Goal: Task Accomplishment & Management: Use online tool/utility

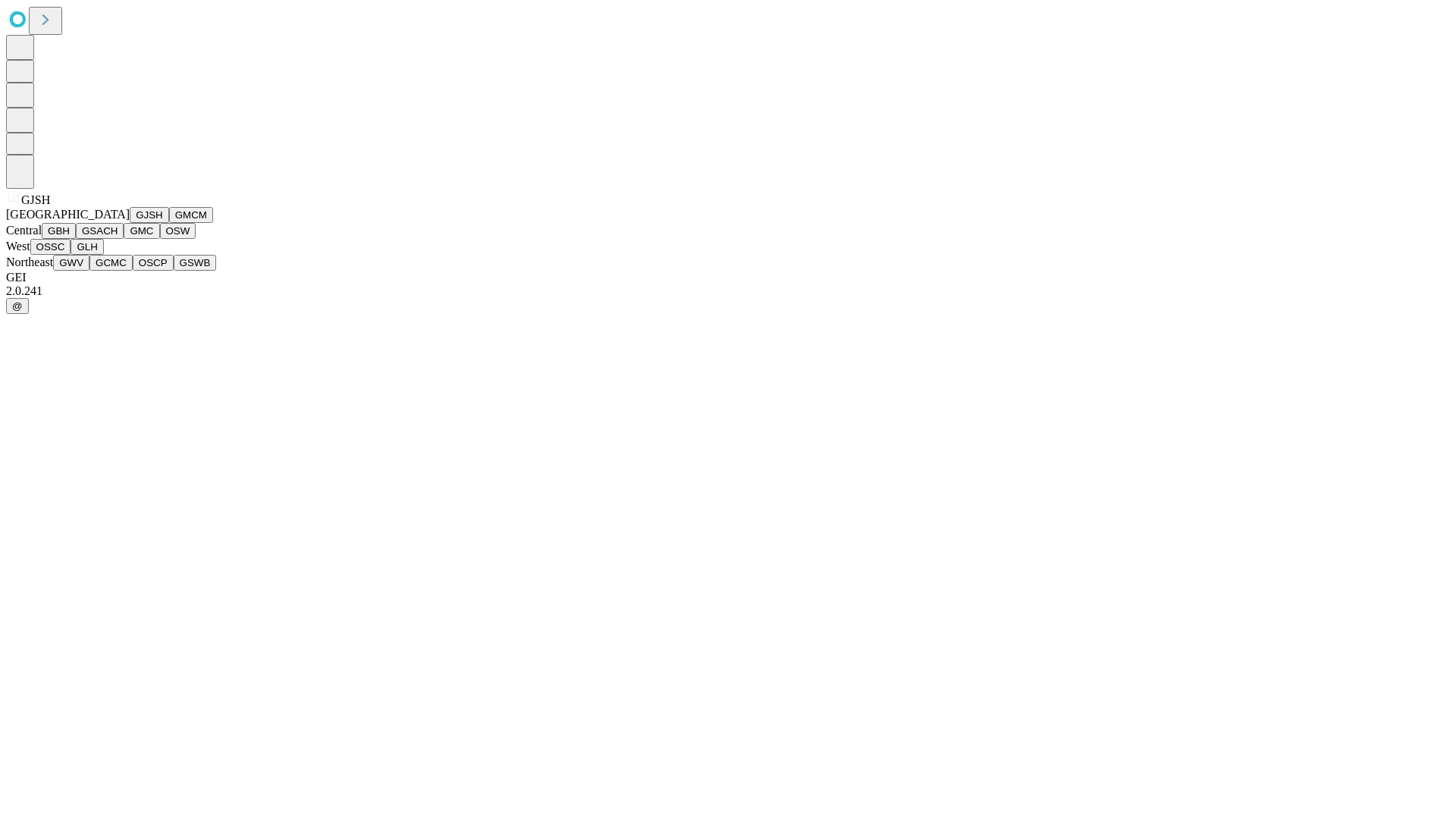
click at [130, 223] on button "GJSH" at bounding box center [150, 215] width 39 height 16
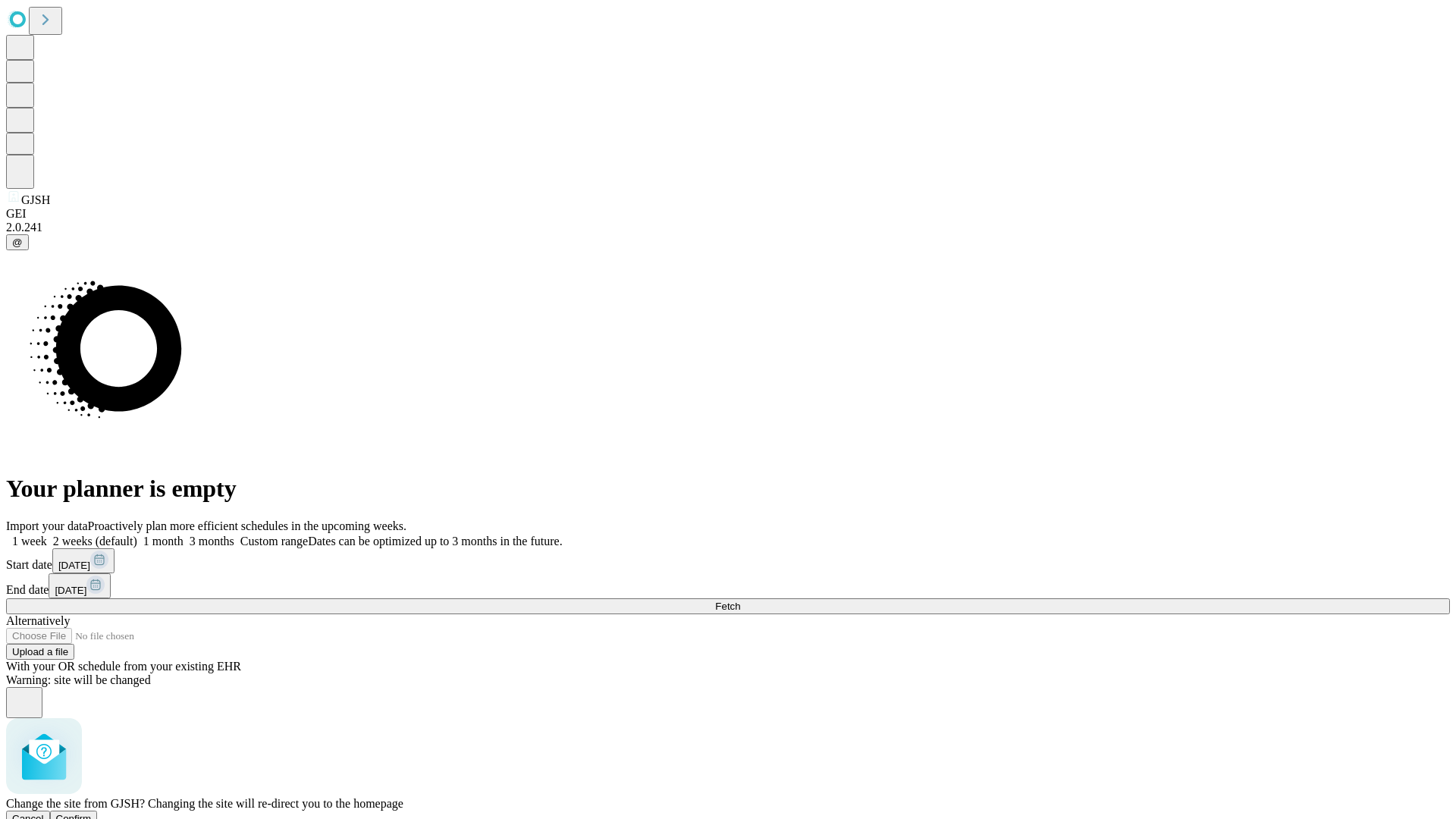
click at [92, 813] on span "Confirm" at bounding box center [74, 819] width 35 height 12
click at [137, 535] on label "2 weeks (default)" at bounding box center [93, 541] width 91 height 13
click at [740, 601] on span "Fetch" at bounding box center [727, 607] width 25 height 12
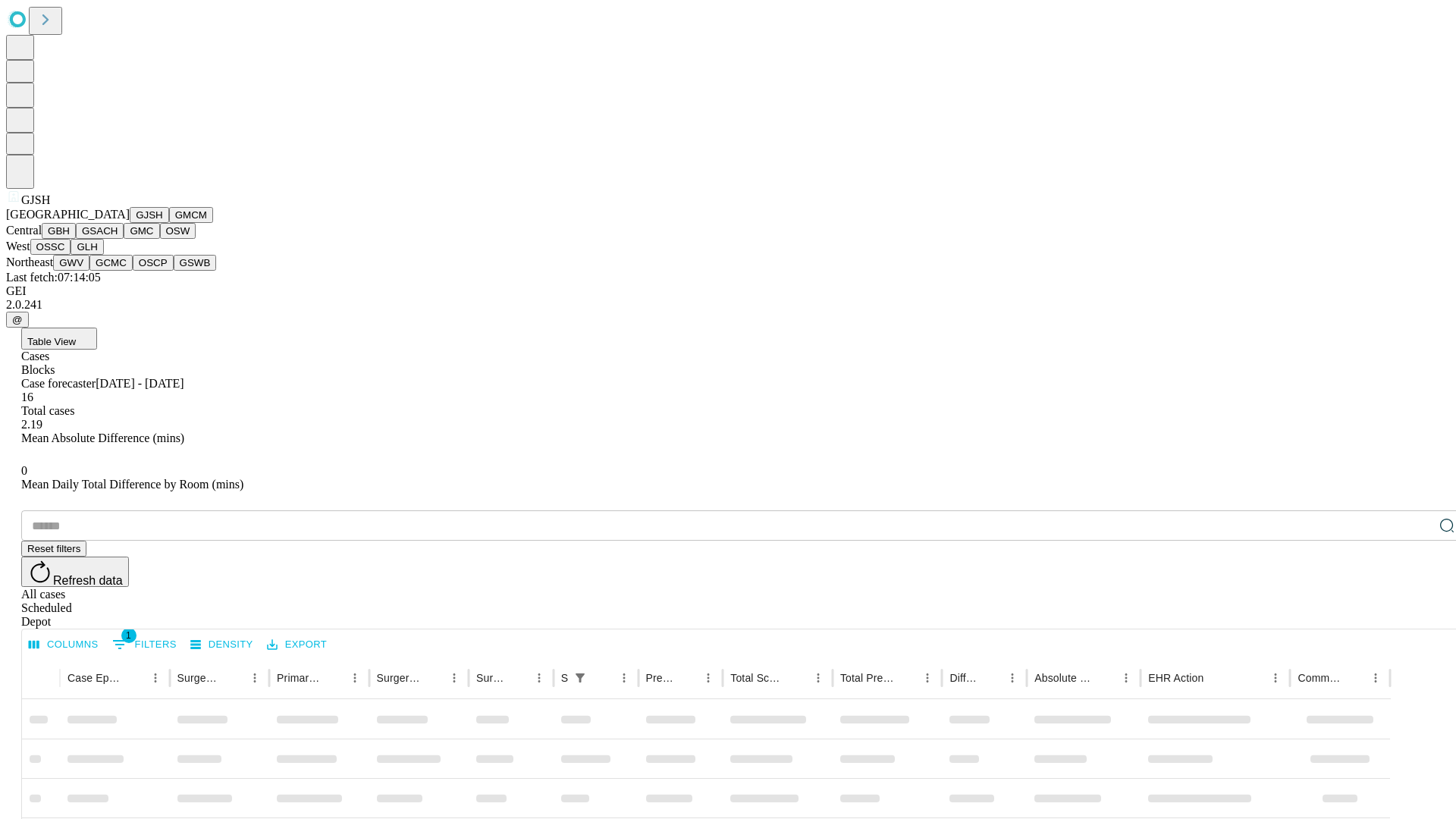
click at [169, 223] on button "GMCM" at bounding box center [191, 215] width 44 height 16
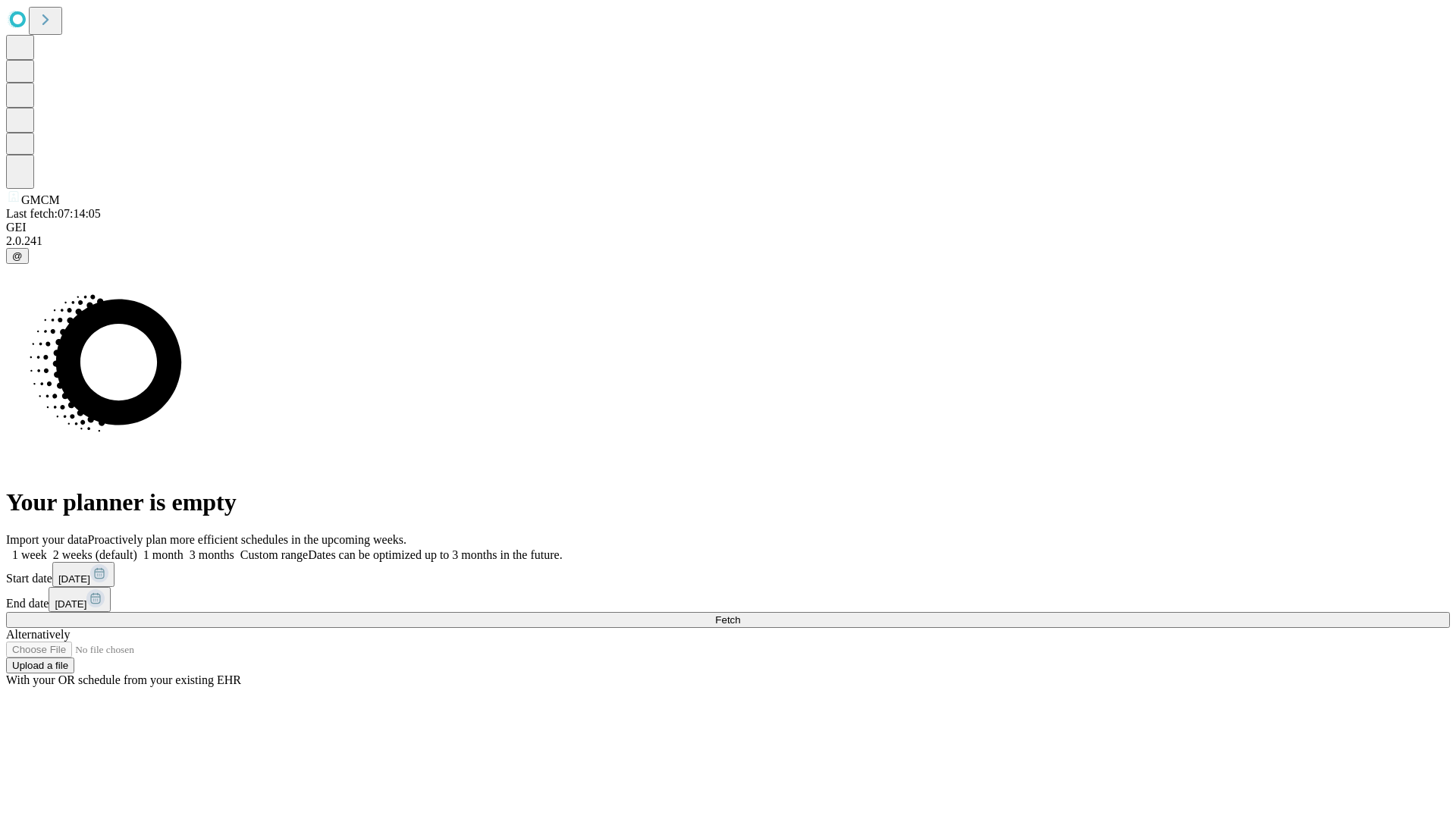
click at [137, 549] on label "2 weeks (default)" at bounding box center [93, 555] width 91 height 13
click at [740, 615] on span "Fetch" at bounding box center [727, 621] width 25 height 12
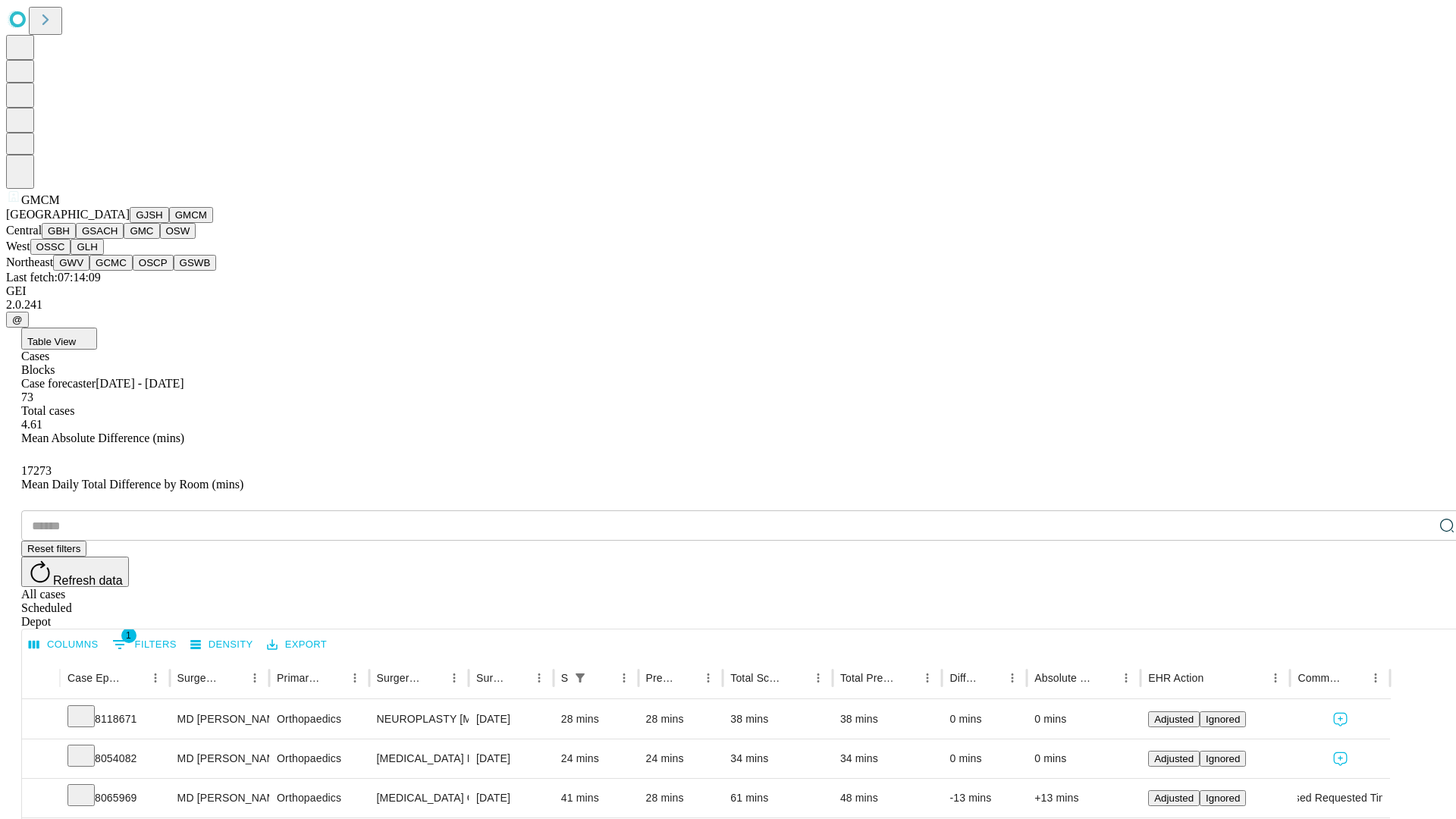
click at [76, 239] on button "GBH" at bounding box center [58, 231] width 34 height 16
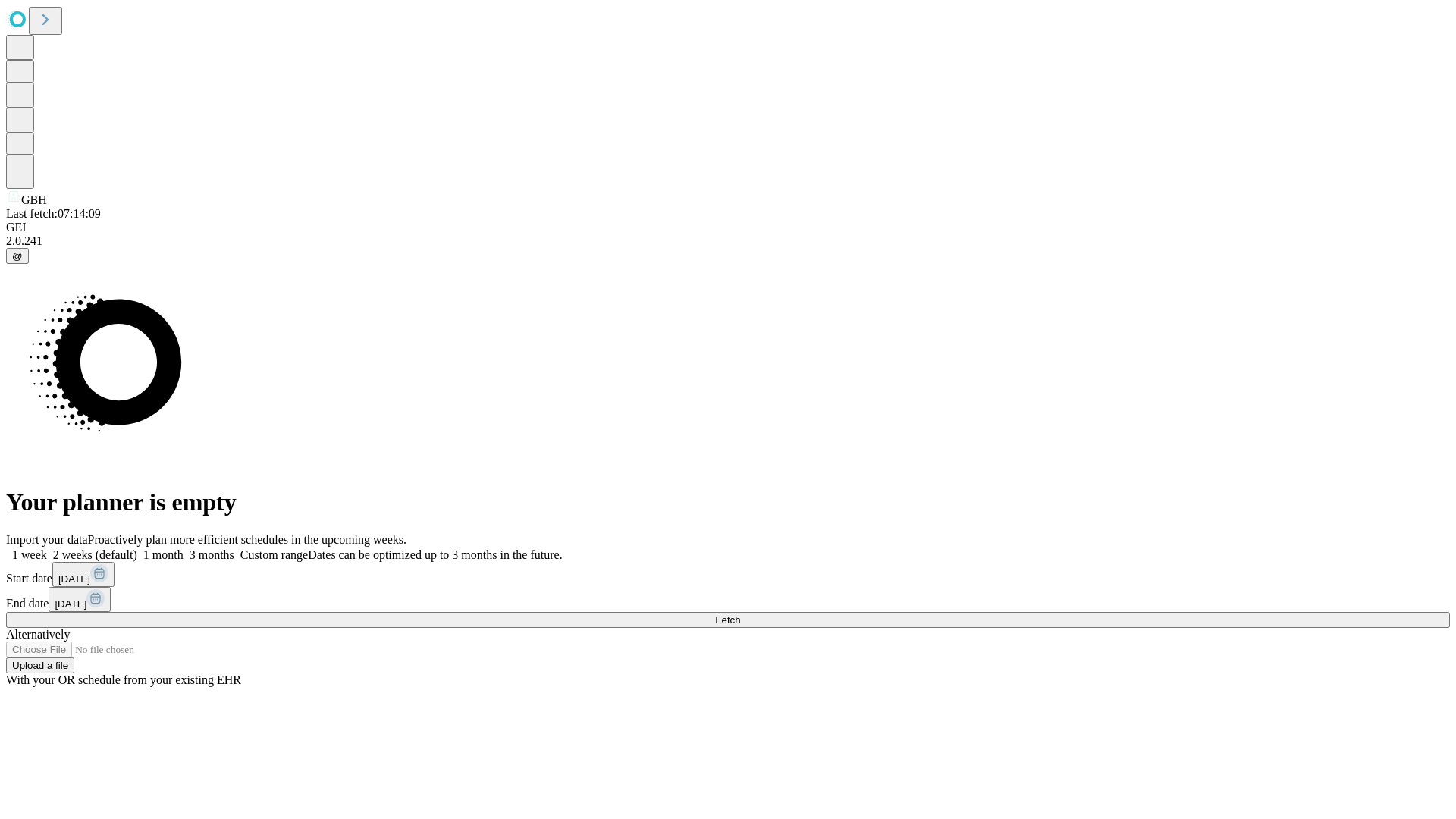
click at [740, 615] on span "Fetch" at bounding box center [727, 621] width 25 height 12
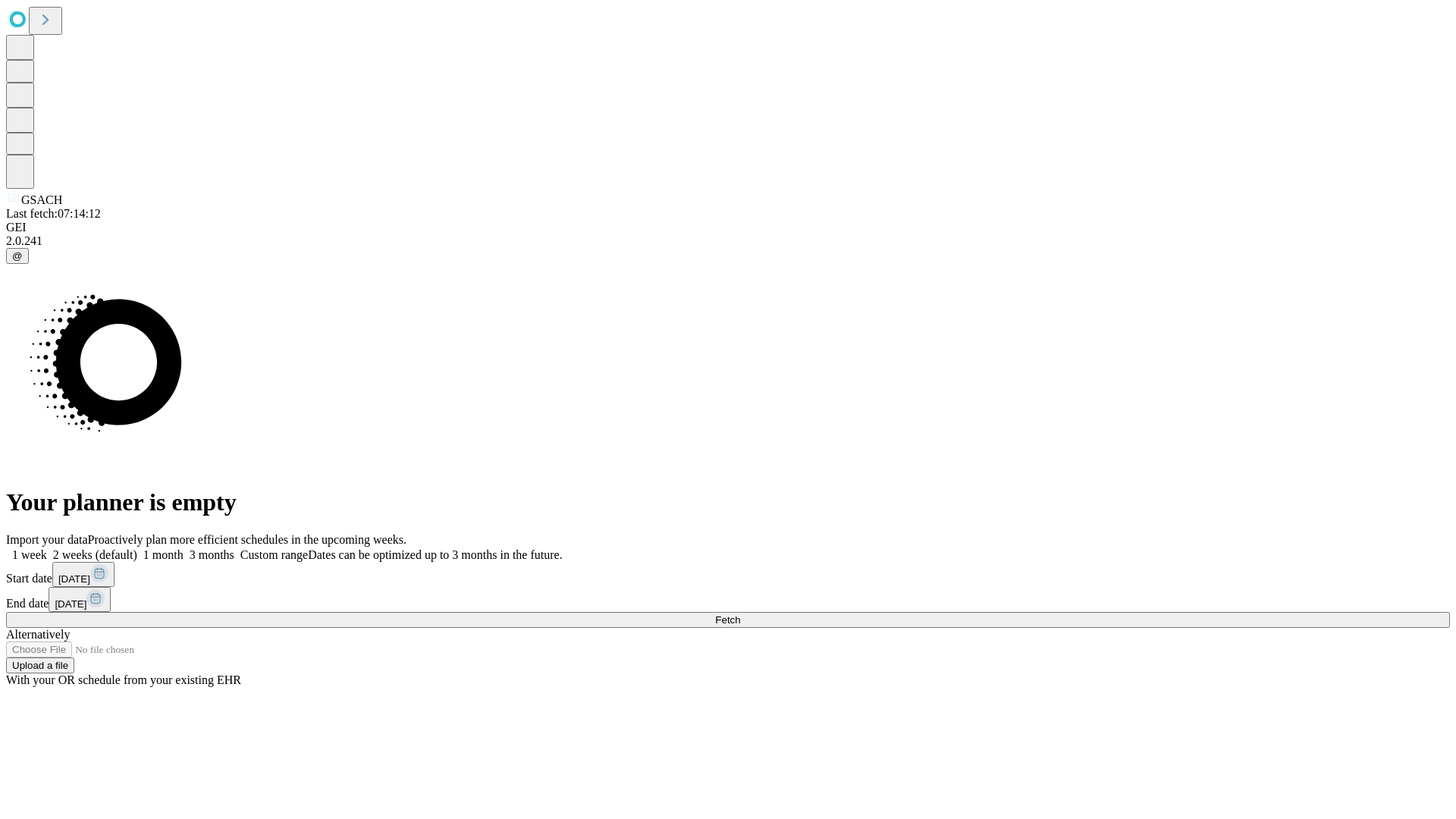
click at [137, 549] on label "2 weeks (default)" at bounding box center [93, 555] width 91 height 13
click at [740, 615] on span "Fetch" at bounding box center [727, 621] width 25 height 12
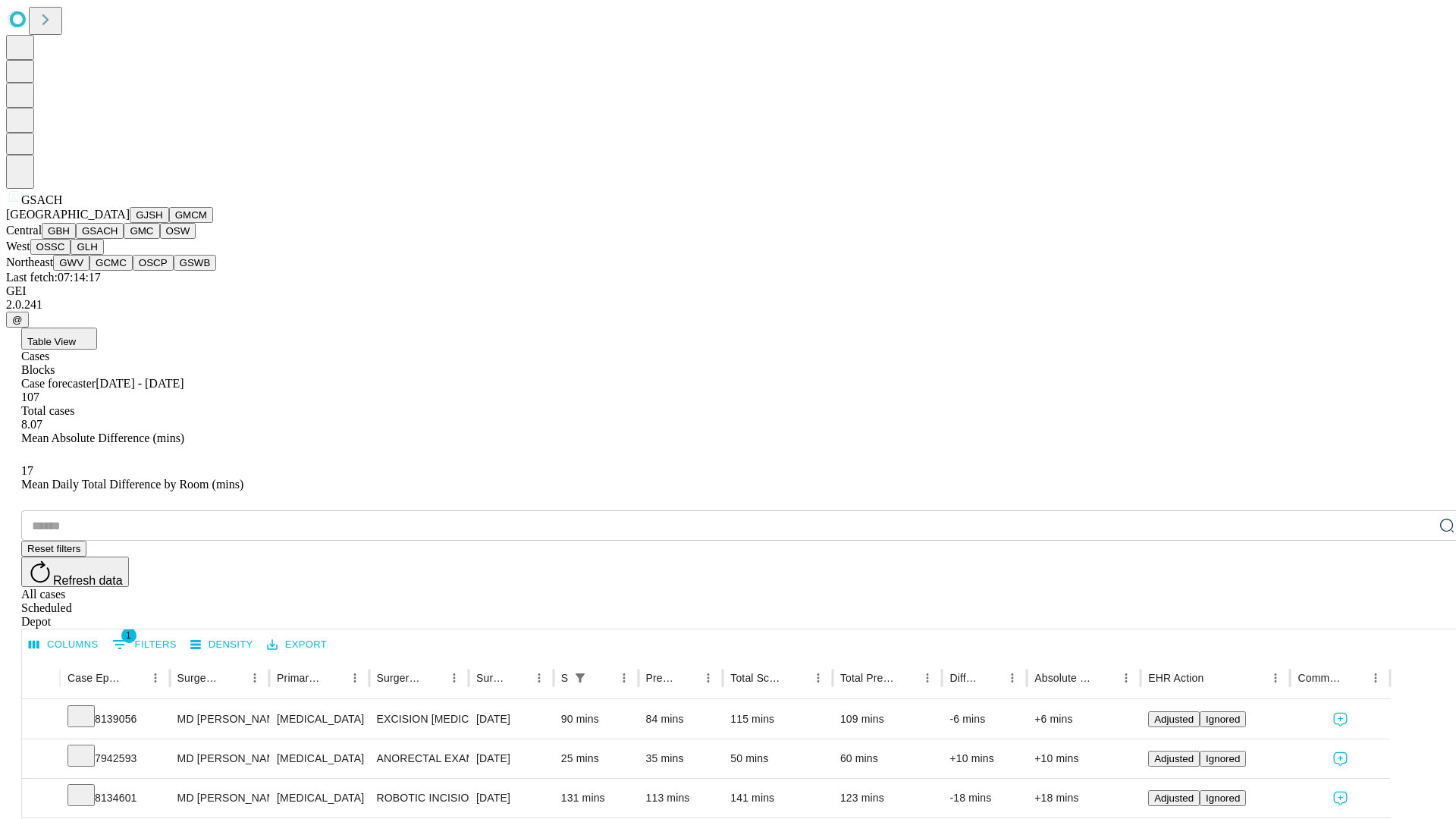
click at [123, 239] on button "GMC" at bounding box center [141, 231] width 35 height 16
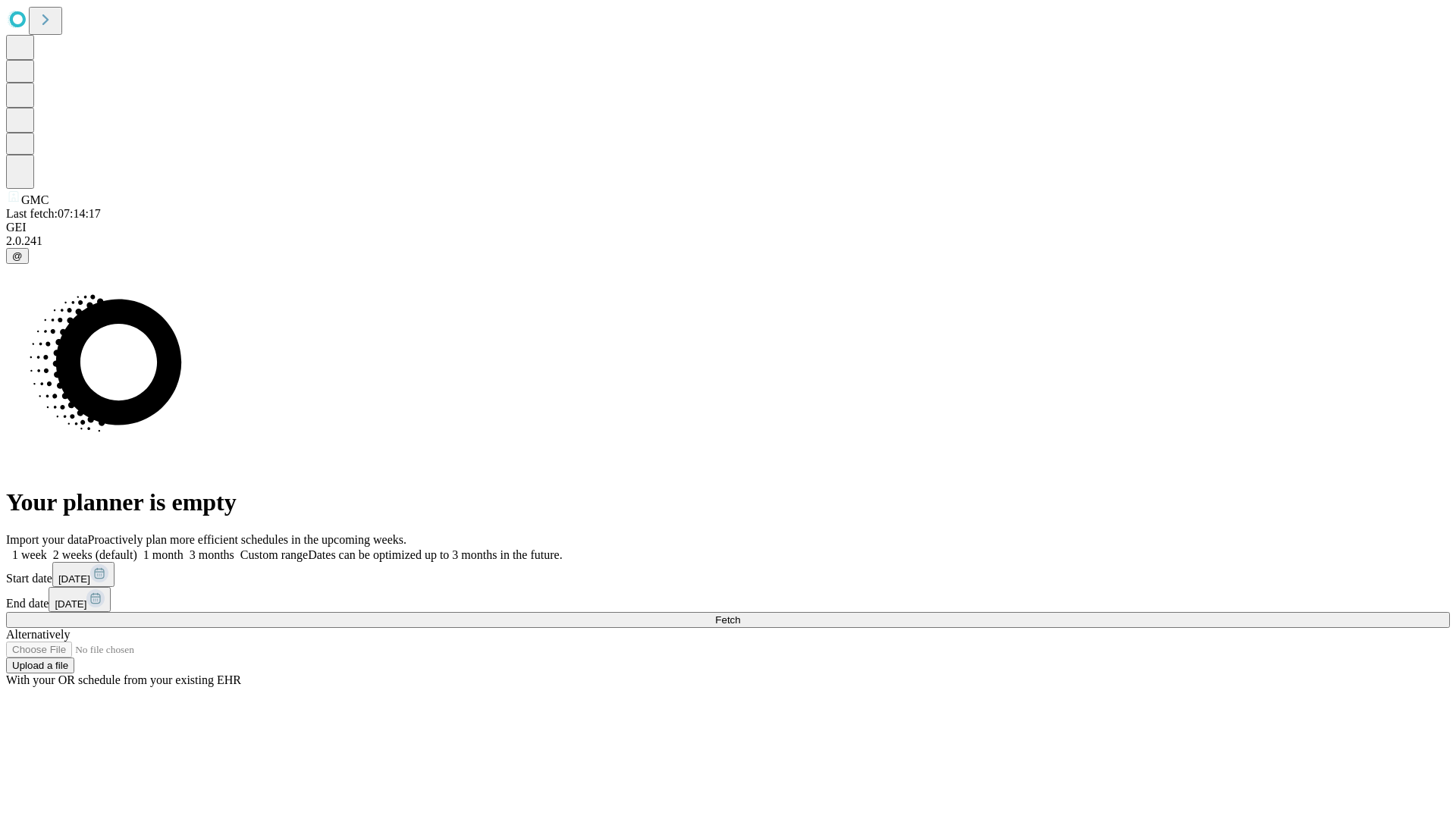
click at [137, 549] on label "2 weeks (default)" at bounding box center [93, 555] width 91 height 13
click at [740, 615] on span "Fetch" at bounding box center [727, 621] width 25 height 12
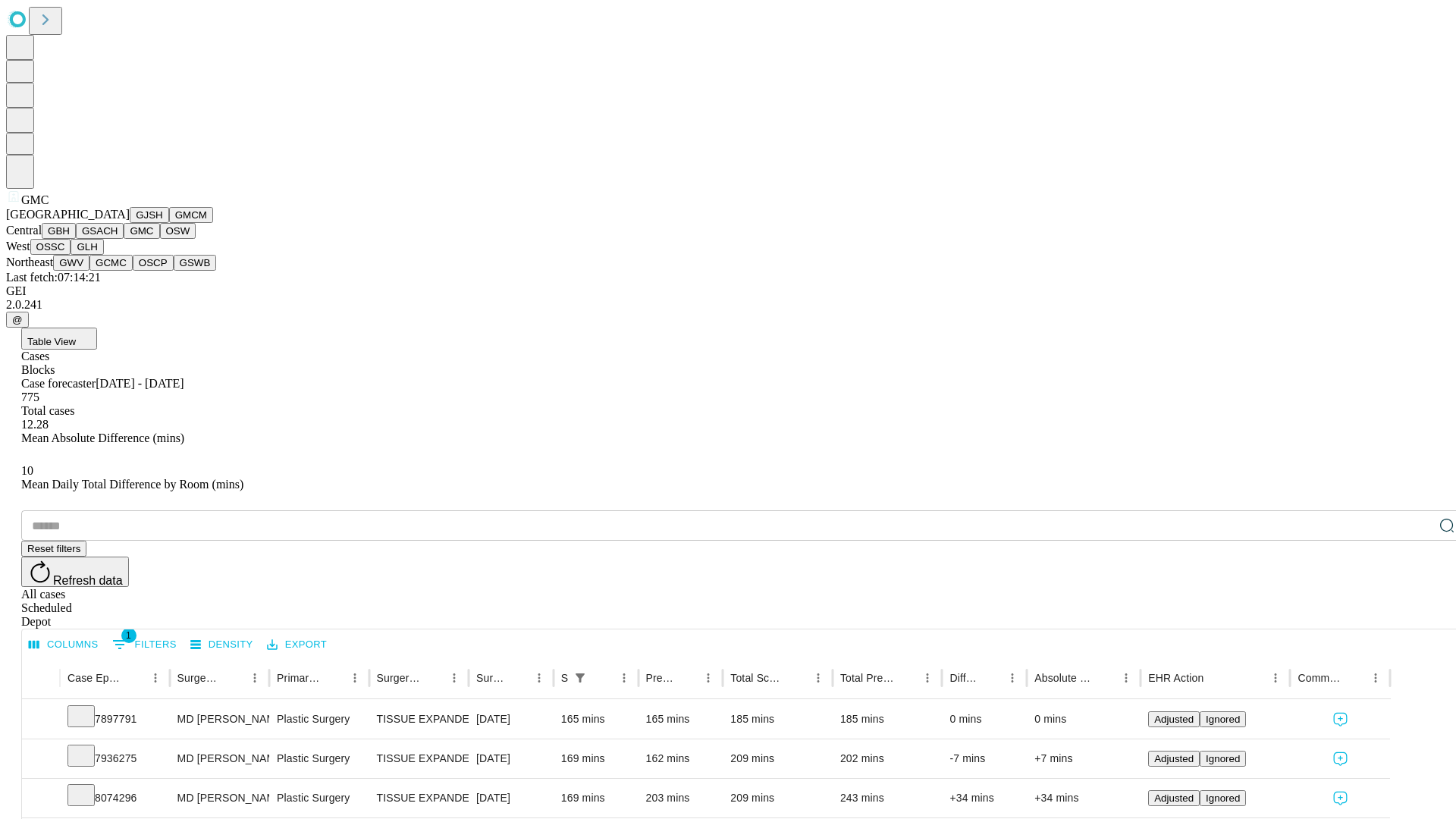
click at [160, 239] on button "OSW" at bounding box center [177, 231] width 36 height 16
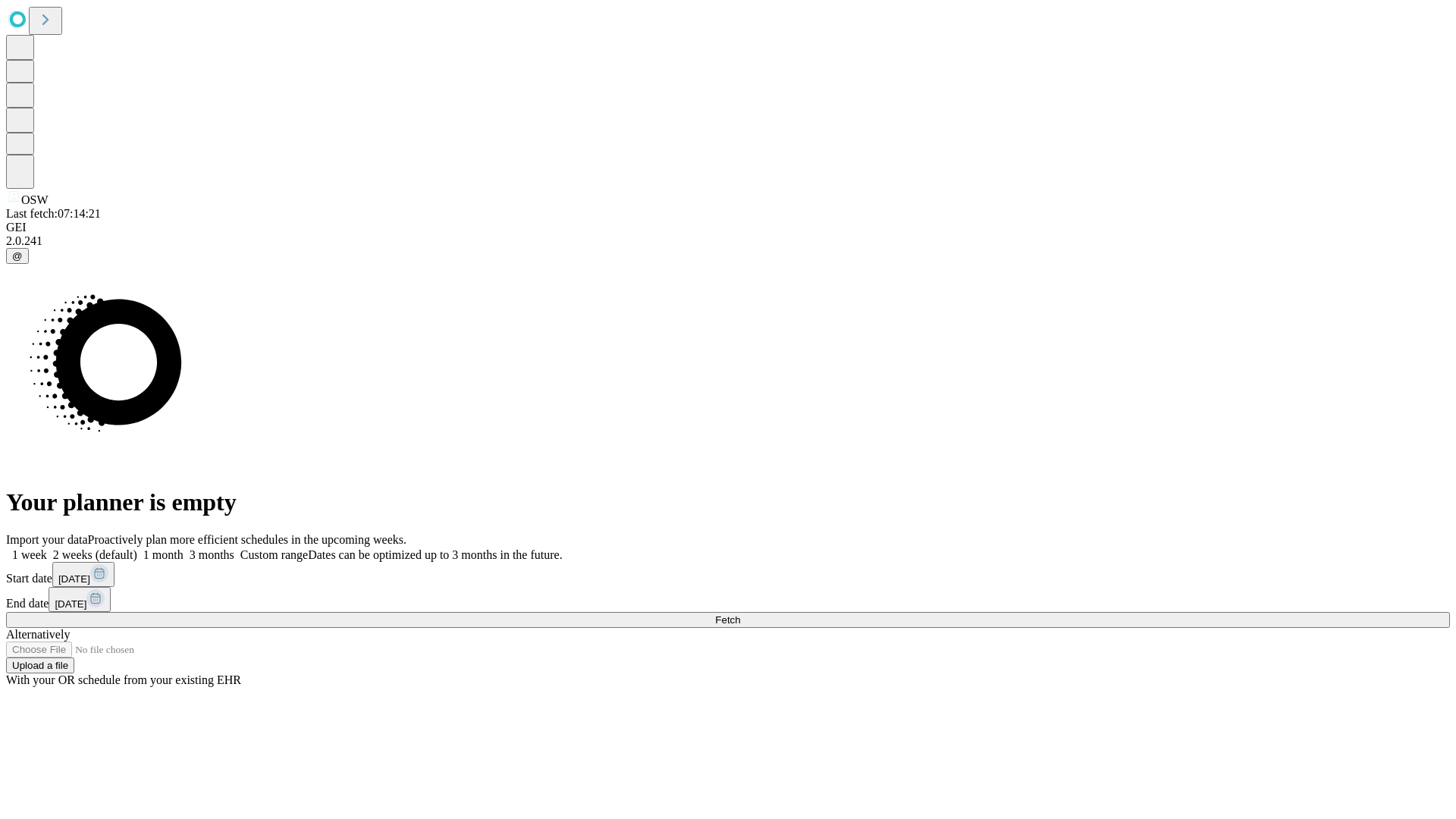
click at [137, 549] on label "2 weeks (default)" at bounding box center [93, 555] width 91 height 13
click at [740, 615] on span "Fetch" at bounding box center [727, 621] width 25 height 12
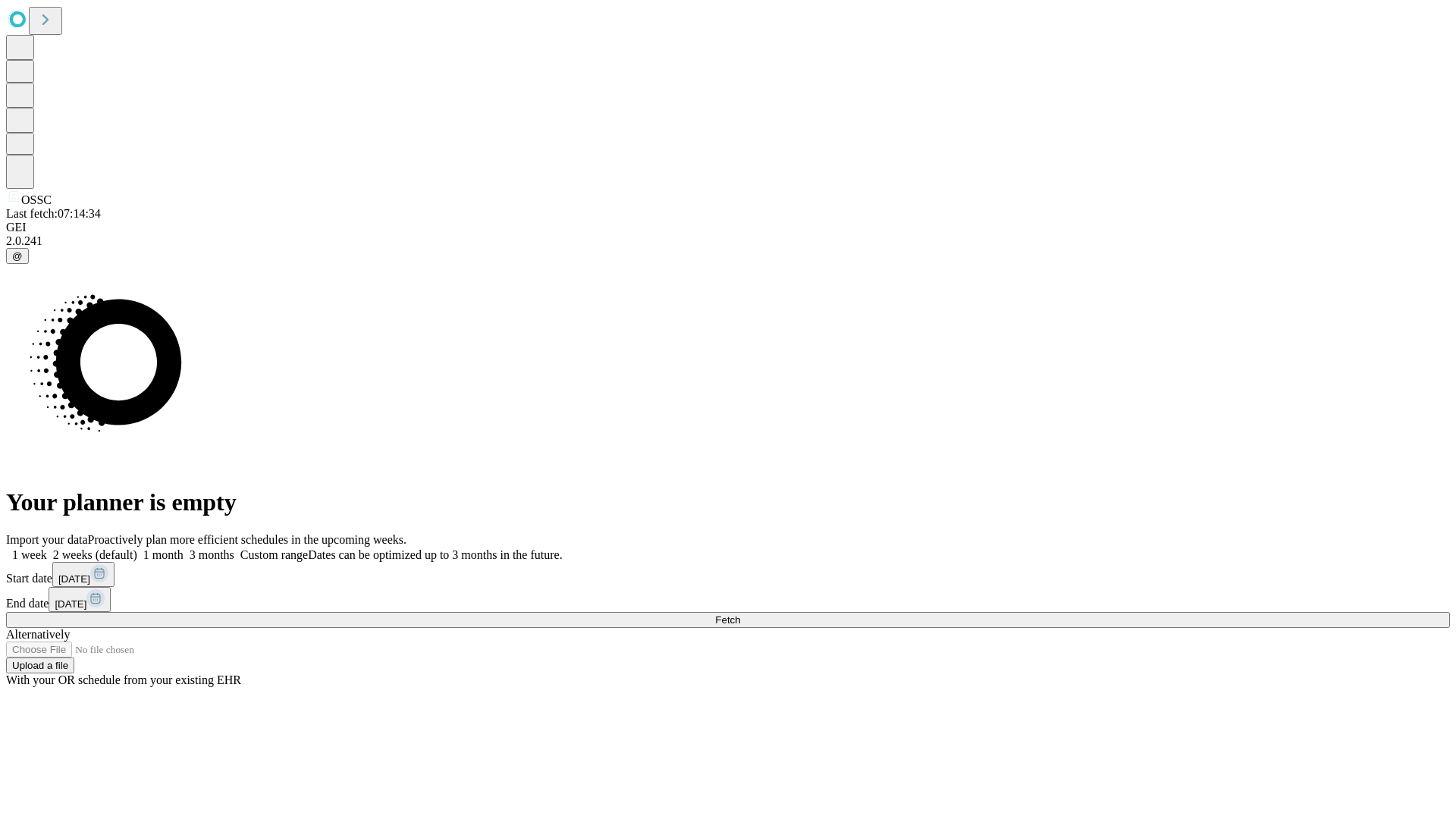
click at [740, 615] on span "Fetch" at bounding box center [727, 621] width 25 height 12
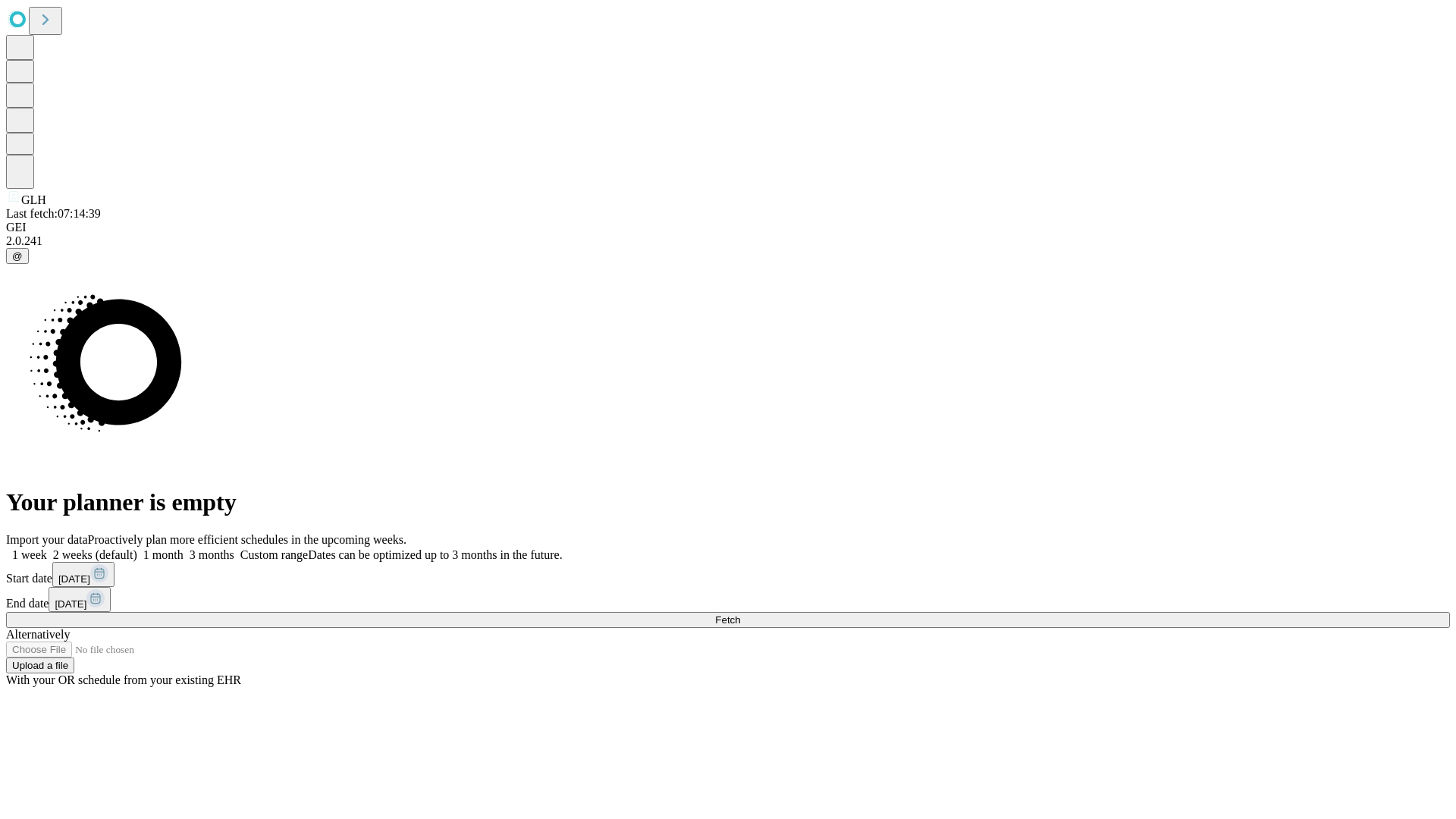
click at [137, 549] on label "2 weeks (default)" at bounding box center [93, 555] width 91 height 13
click at [740, 615] on span "Fetch" at bounding box center [727, 621] width 25 height 12
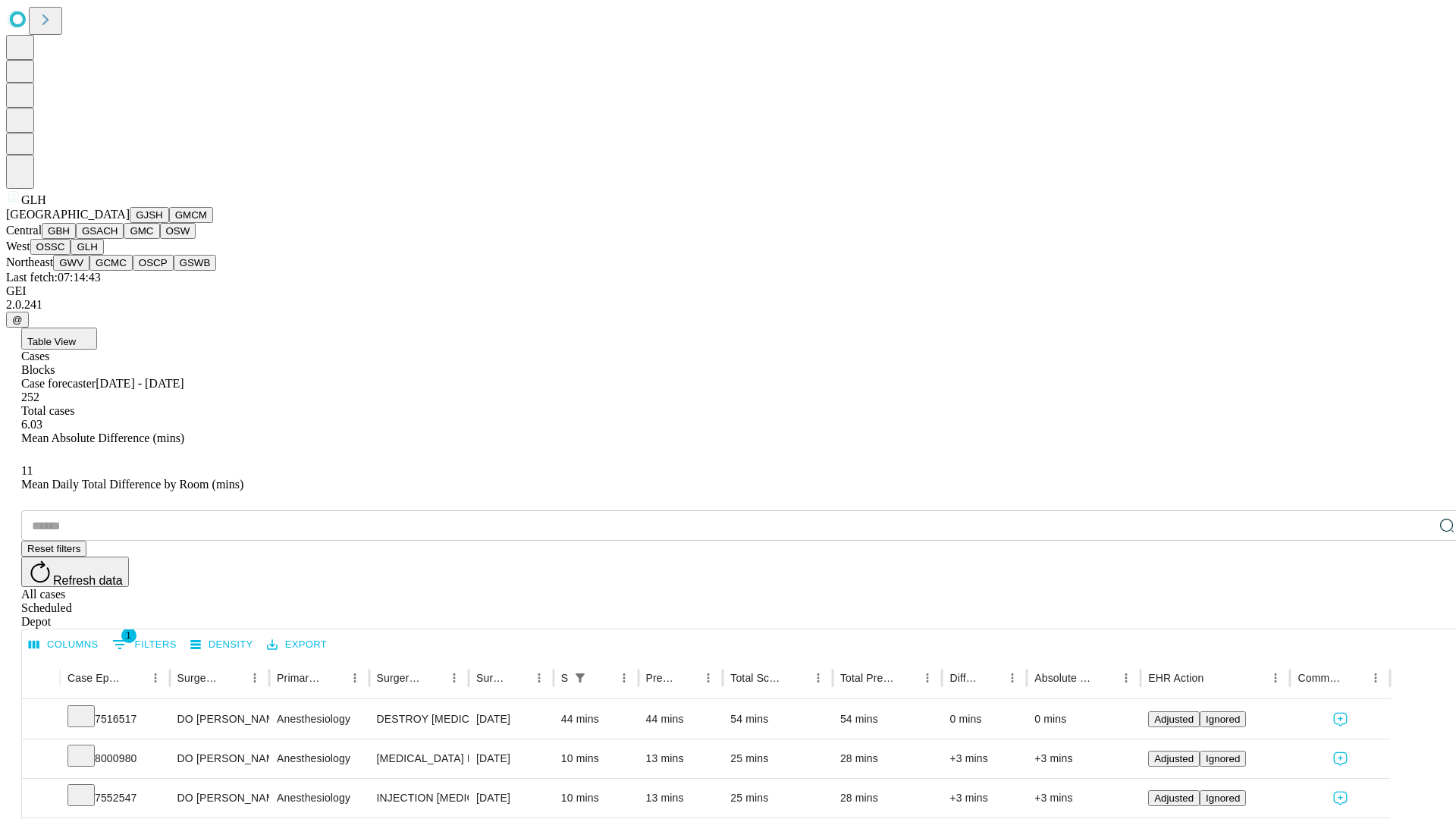
click at [90, 271] on button "GWV" at bounding box center [71, 263] width 36 height 16
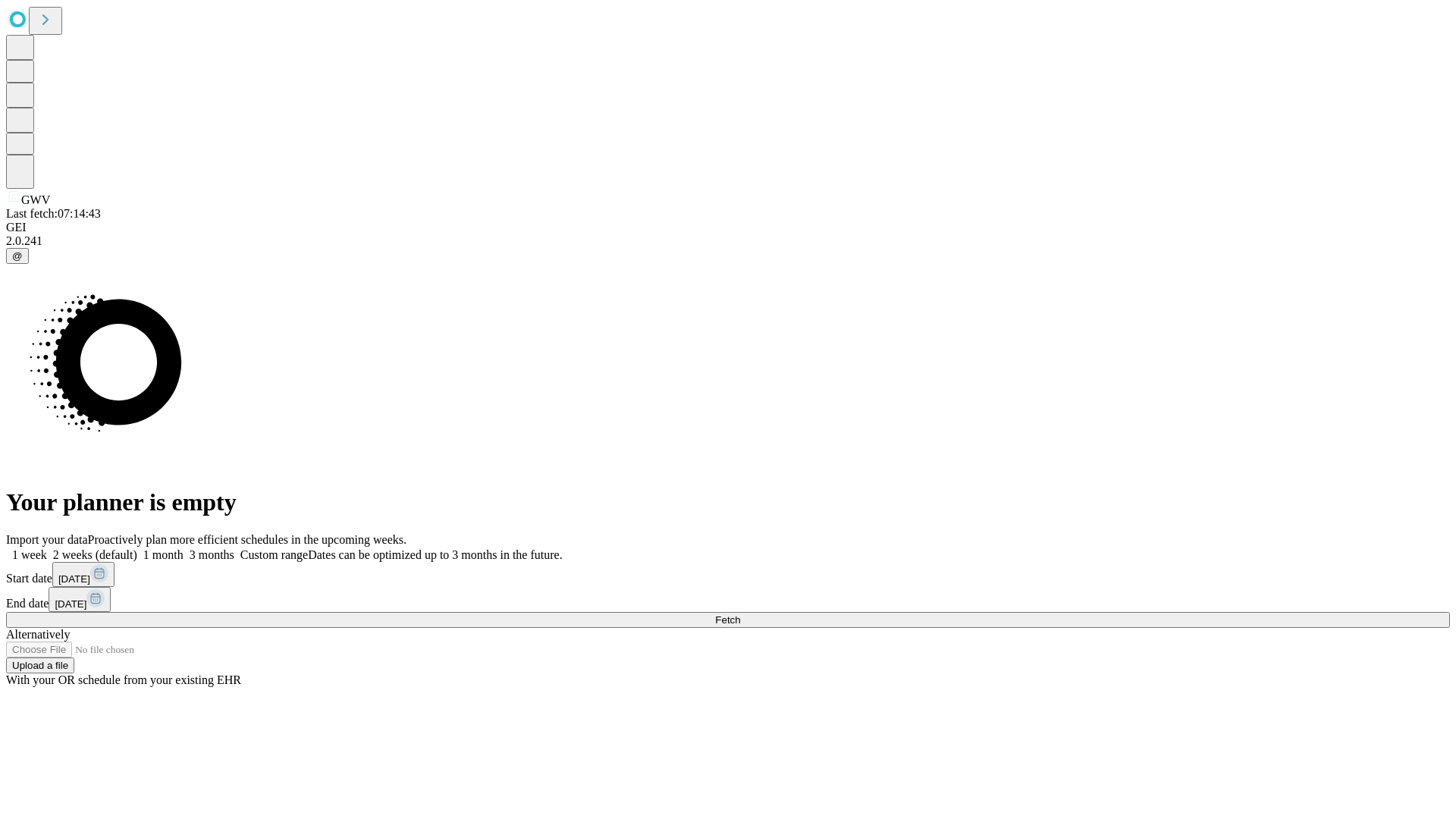
click at [740, 615] on span "Fetch" at bounding box center [727, 621] width 25 height 12
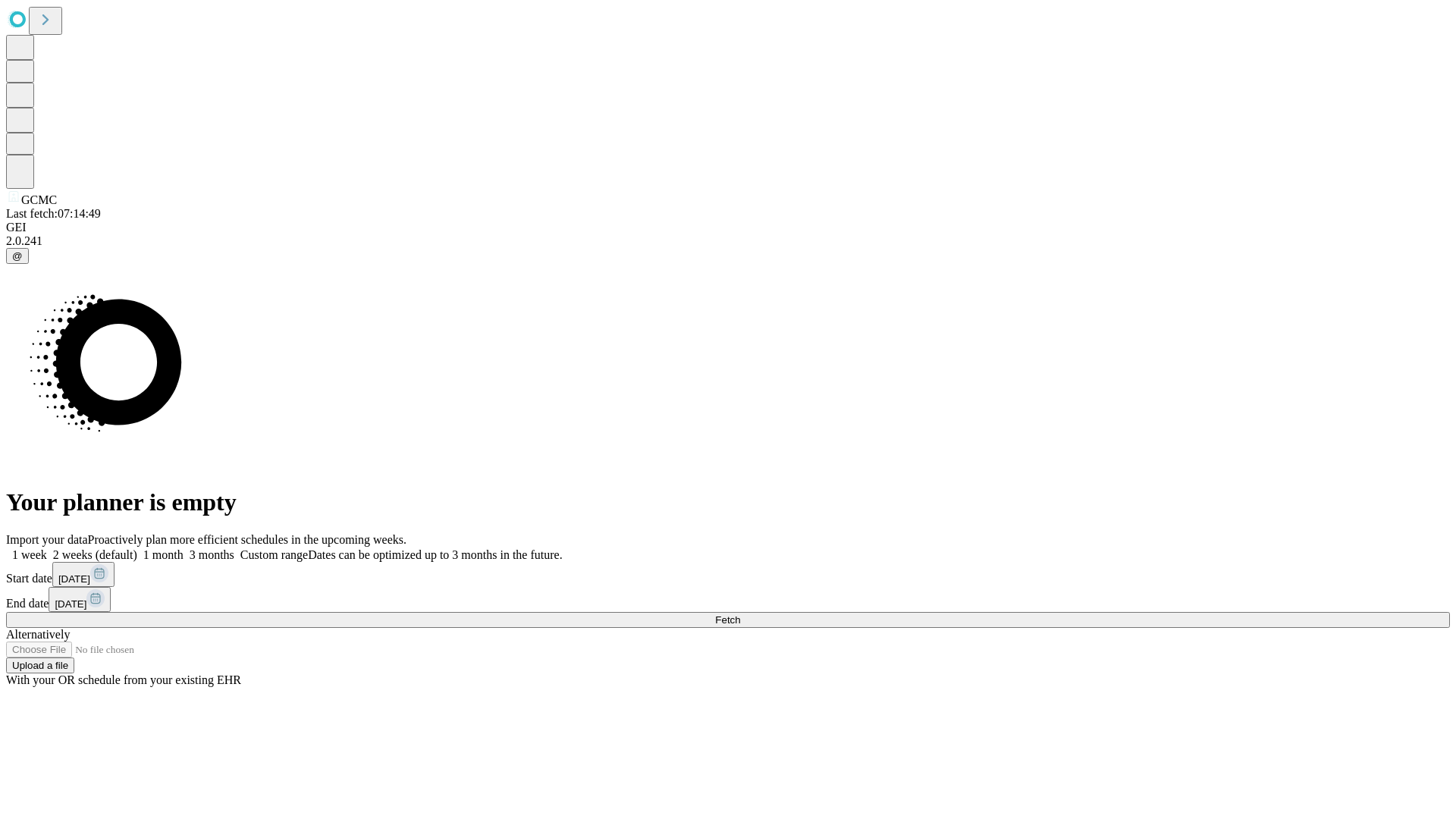
click at [740, 615] on span "Fetch" at bounding box center [727, 621] width 25 height 12
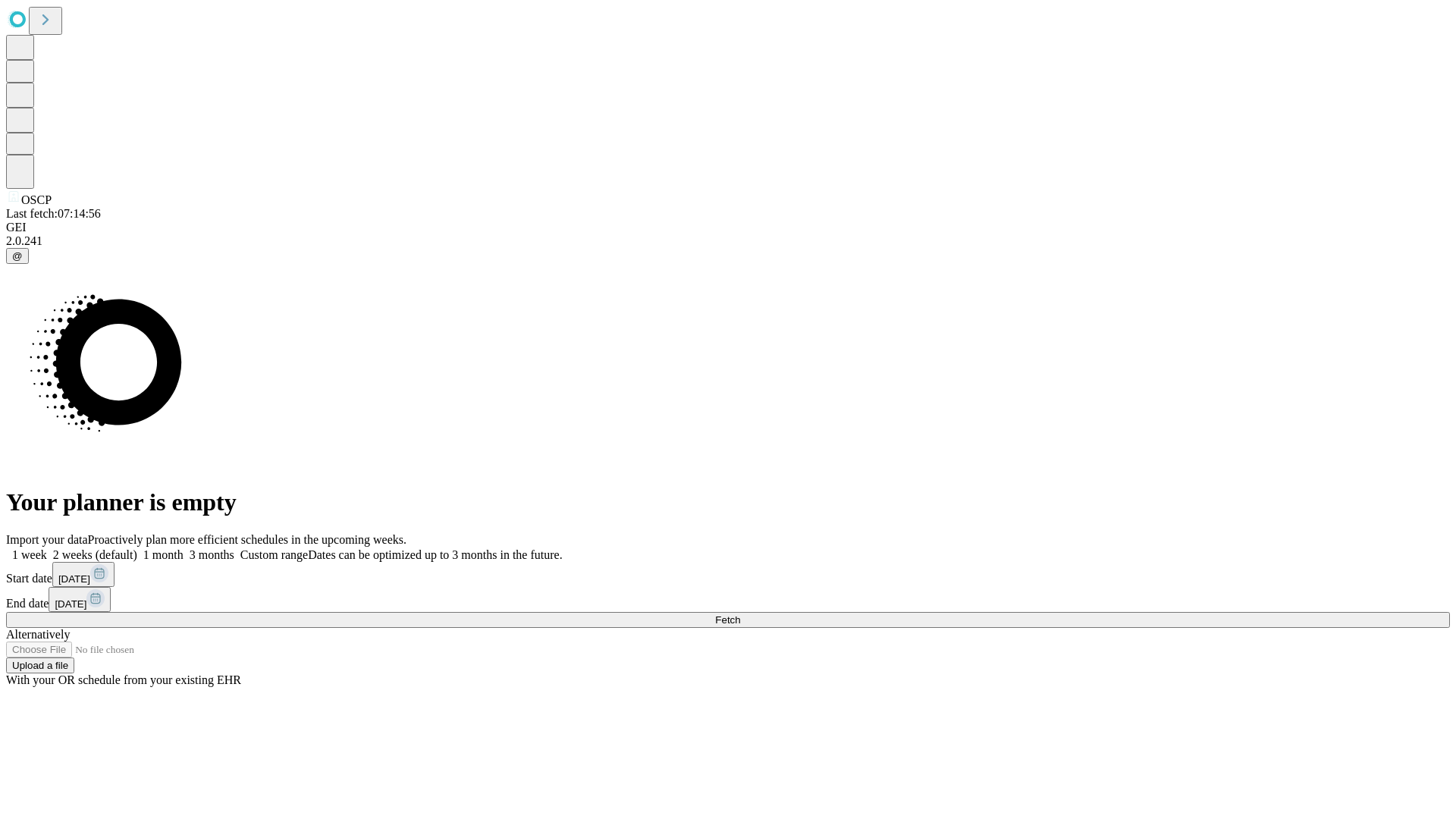
click at [740, 615] on span "Fetch" at bounding box center [727, 621] width 25 height 12
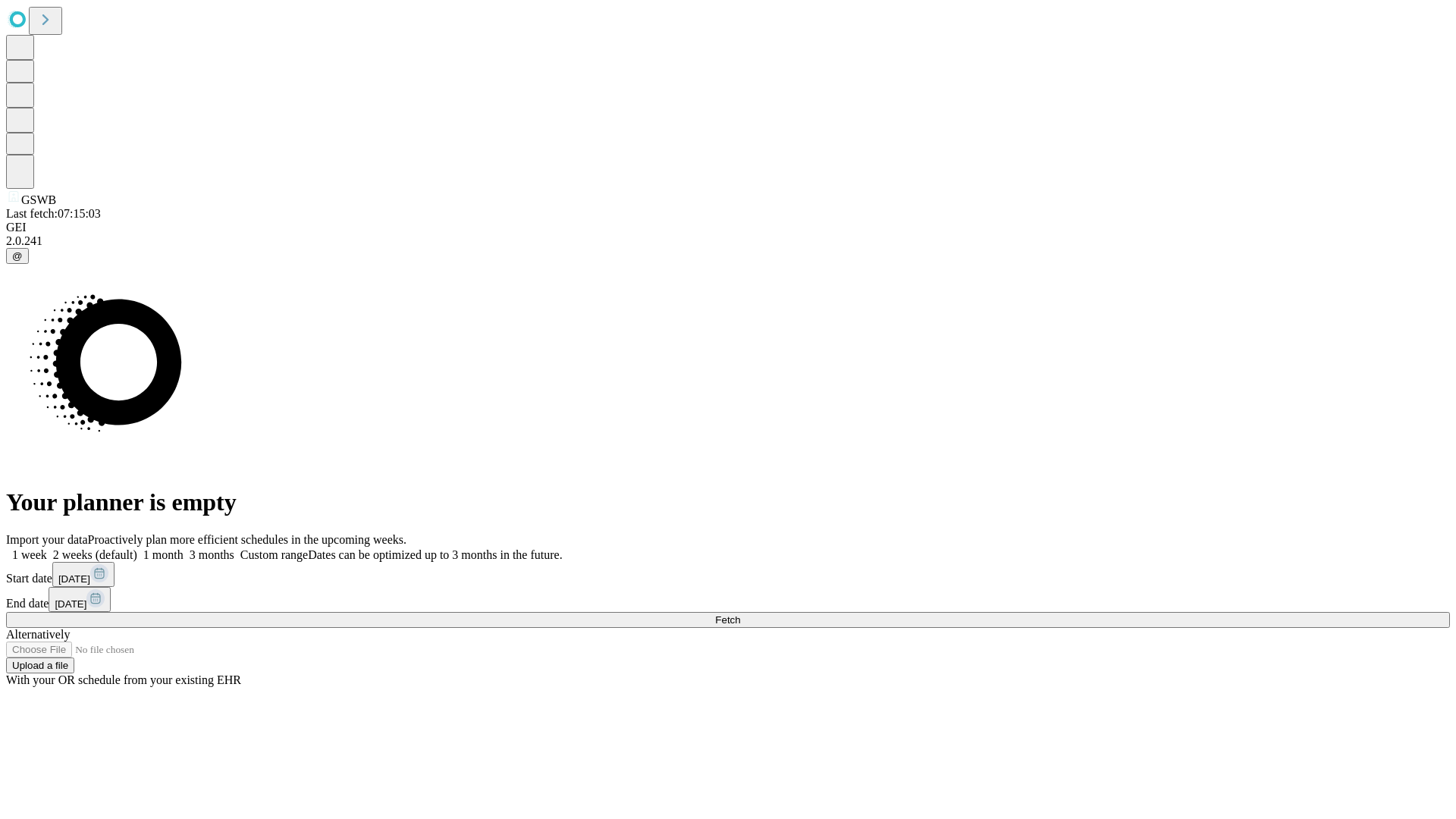
click at [137, 549] on label "2 weeks (default)" at bounding box center [93, 555] width 91 height 13
click at [740, 615] on span "Fetch" at bounding box center [727, 621] width 25 height 12
